Goal: Task Accomplishment & Management: Manage account settings

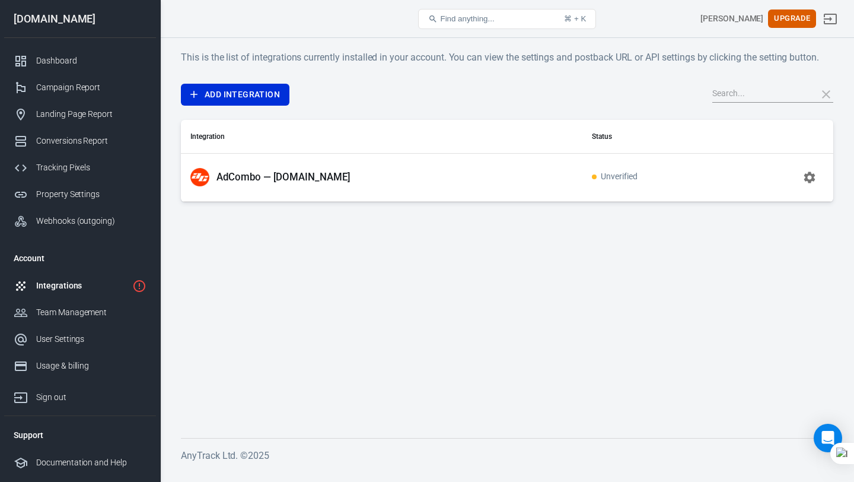
click at [627, 179] on span "Unverified" at bounding box center [615, 177] width 46 height 10
click at [807, 172] on icon "button" at bounding box center [809, 177] width 14 height 14
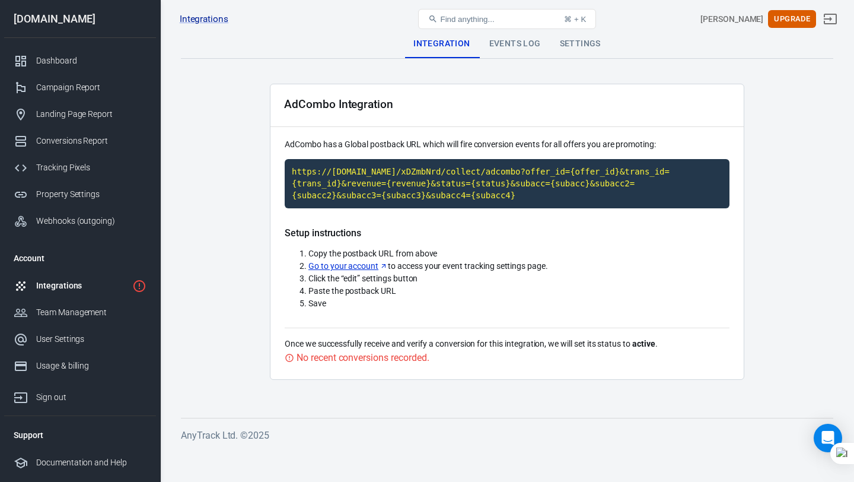
click at [116, 284] on div "Integrations" at bounding box center [81, 285] width 91 height 12
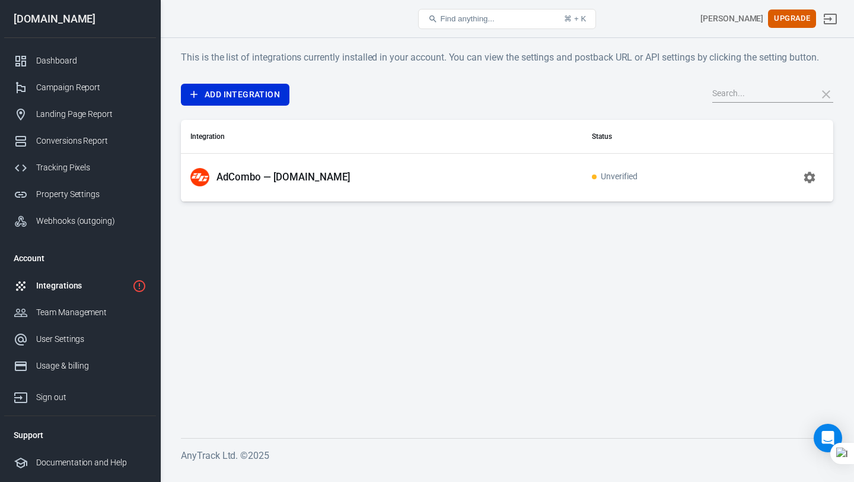
click at [116, 284] on div "Integrations" at bounding box center [81, 285] width 91 height 12
